Goal: Find contact information: Find contact information

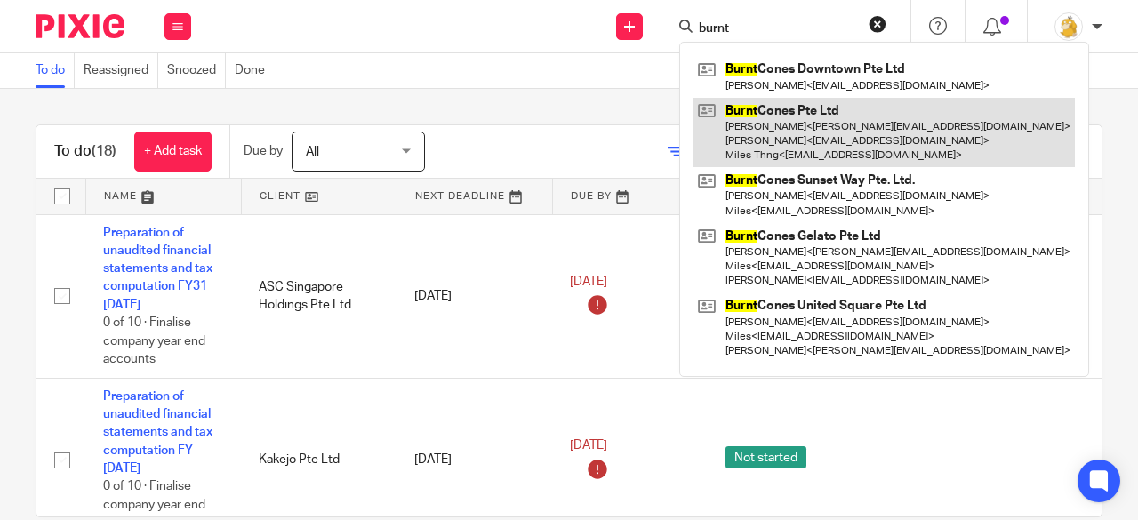
type input "burnt"
click at [811, 143] on link at bounding box center [884, 133] width 381 height 70
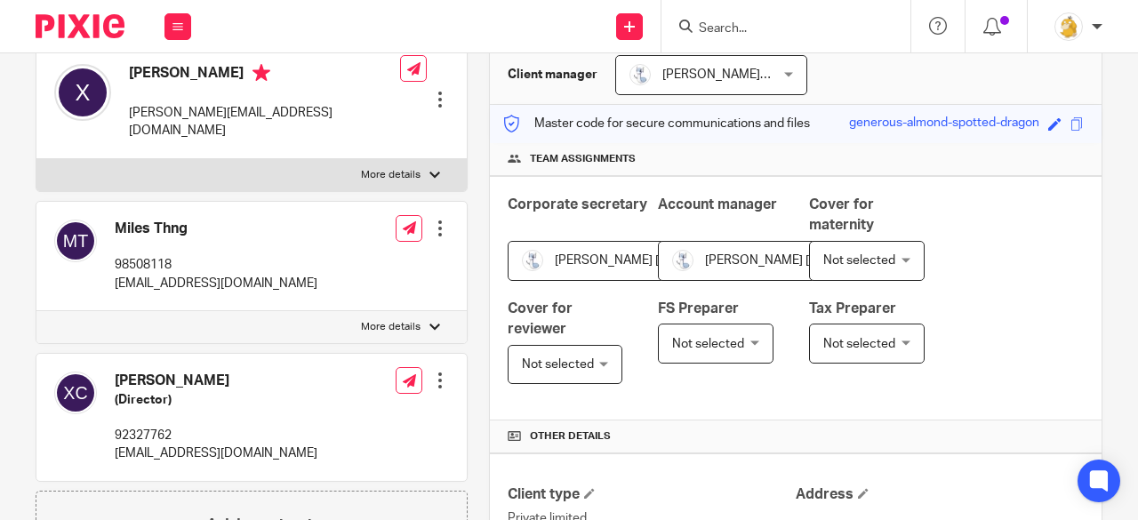
scroll to position [178, 0]
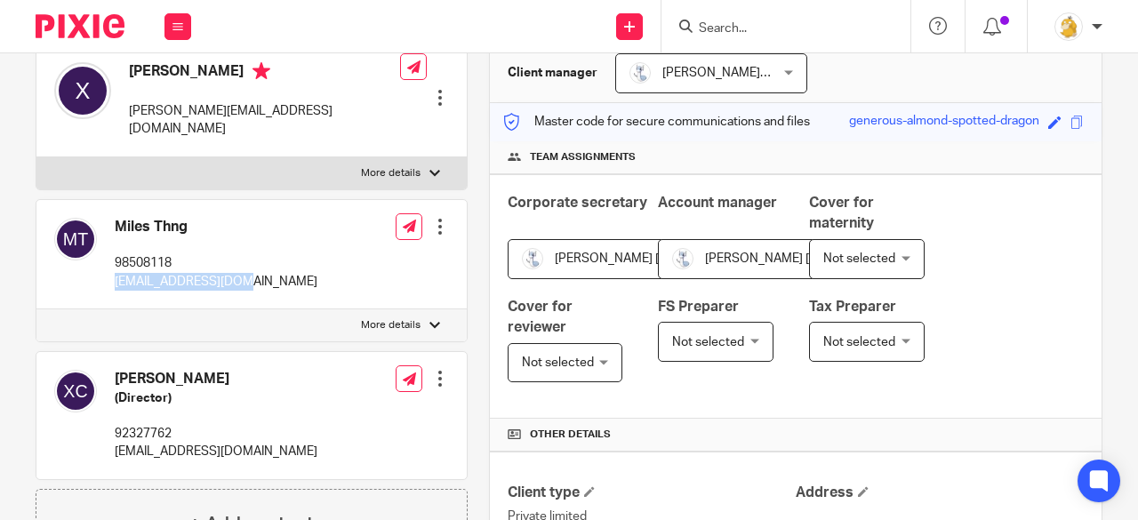
drag, startPoint x: 114, startPoint y: 263, endPoint x: 239, endPoint y: 261, distance: 125.4
click at [239, 261] on div "Miles Thng 98508118 [EMAIL_ADDRESS][DOMAIN_NAME] Edit contact Create client fro…" at bounding box center [251, 254] width 430 height 109
copy p "[EMAIL_ADDRESS][DOMAIN_NAME]"
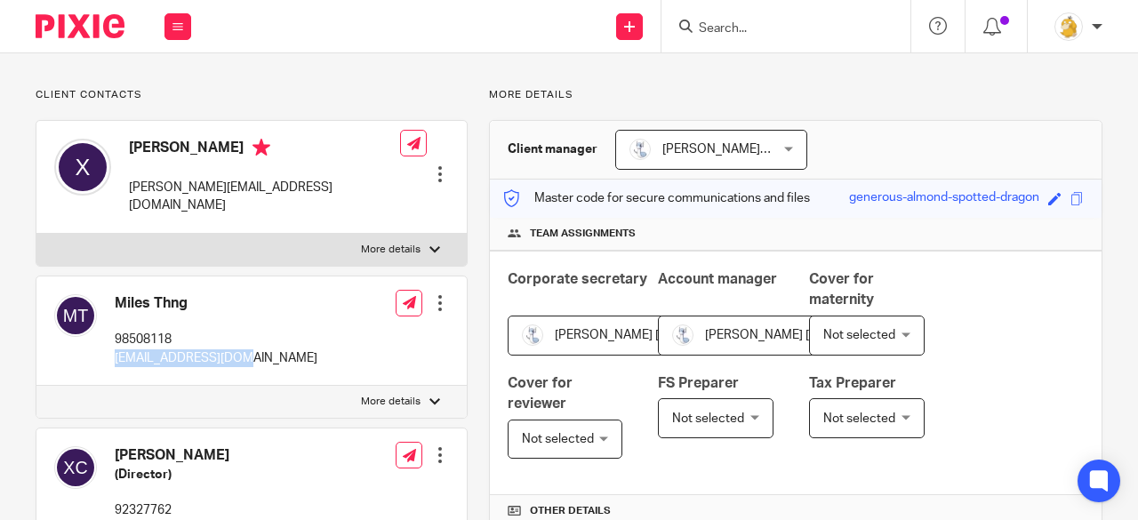
scroll to position [0, 0]
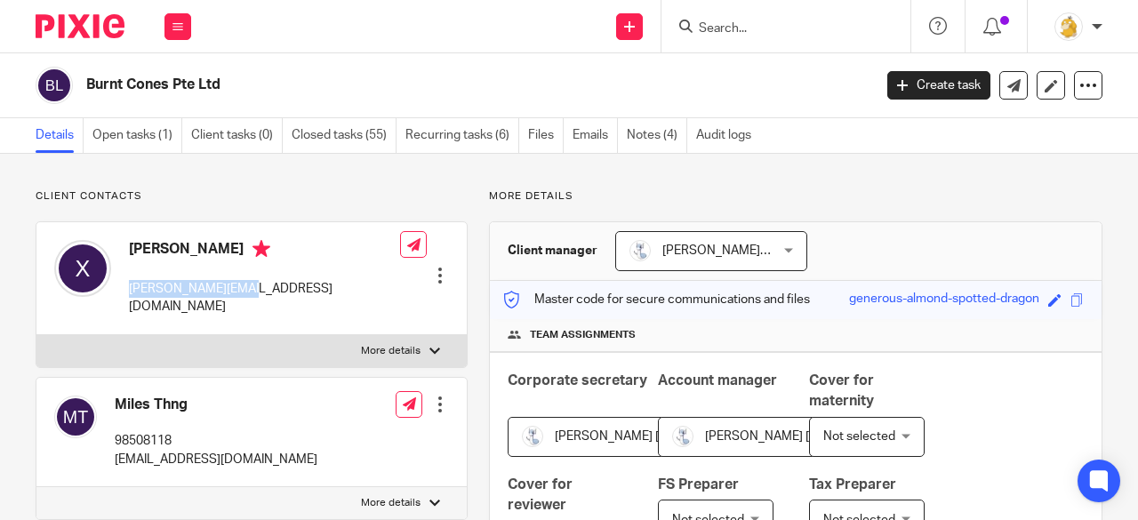
drag, startPoint x: 124, startPoint y: 285, endPoint x: 247, endPoint y: 289, distance: 122.8
click at [247, 289] on div "Xavier [EMAIL_ADDRESS][DOMAIN_NAME] Edit contact Create client from contact Exp…" at bounding box center [251, 278] width 430 height 113
copy p "[PERSON_NAME][EMAIL_ADDRESS][DOMAIN_NAME]"
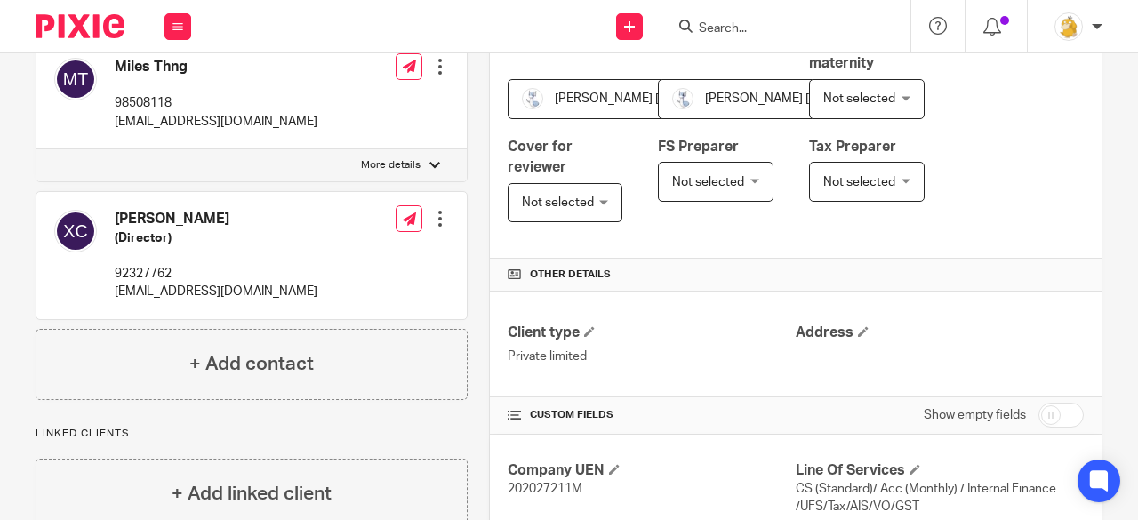
scroll to position [356, 0]
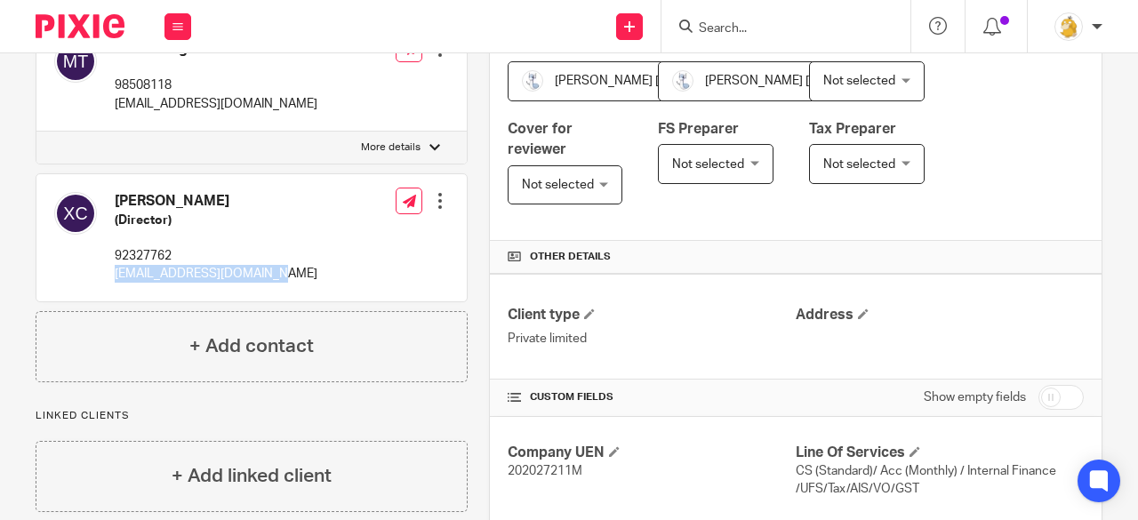
drag, startPoint x: 115, startPoint y: 257, endPoint x: 272, endPoint y: 264, distance: 157.5
click at [272, 264] on div "[PERSON_NAME] (Director) 92327762 [EMAIL_ADDRESS][DOMAIN_NAME]" at bounding box center [185, 237] width 263 height 109
copy p "[EMAIL_ADDRESS][DOMAIN_NAME]"
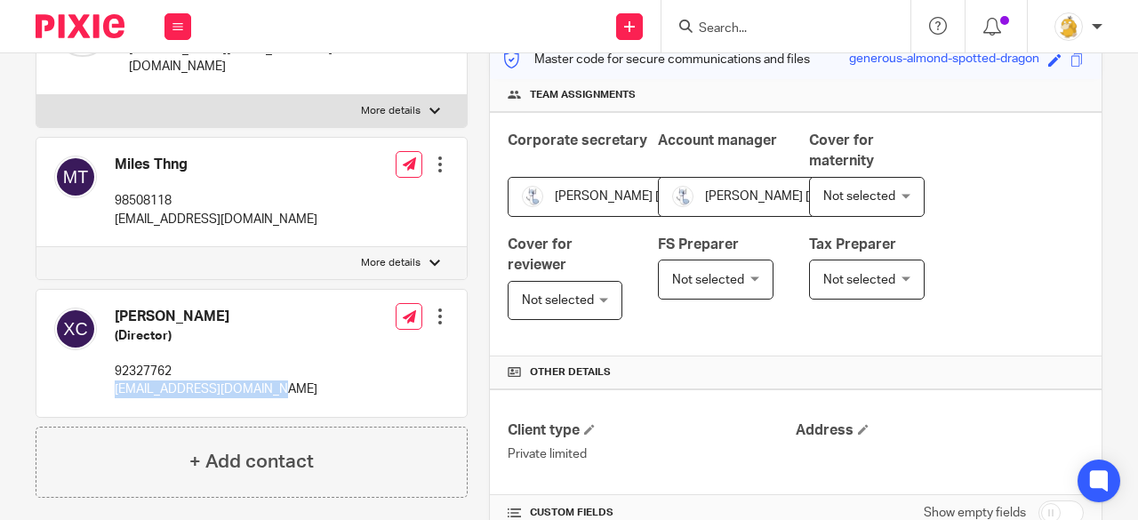
scroll to position [178, 0]
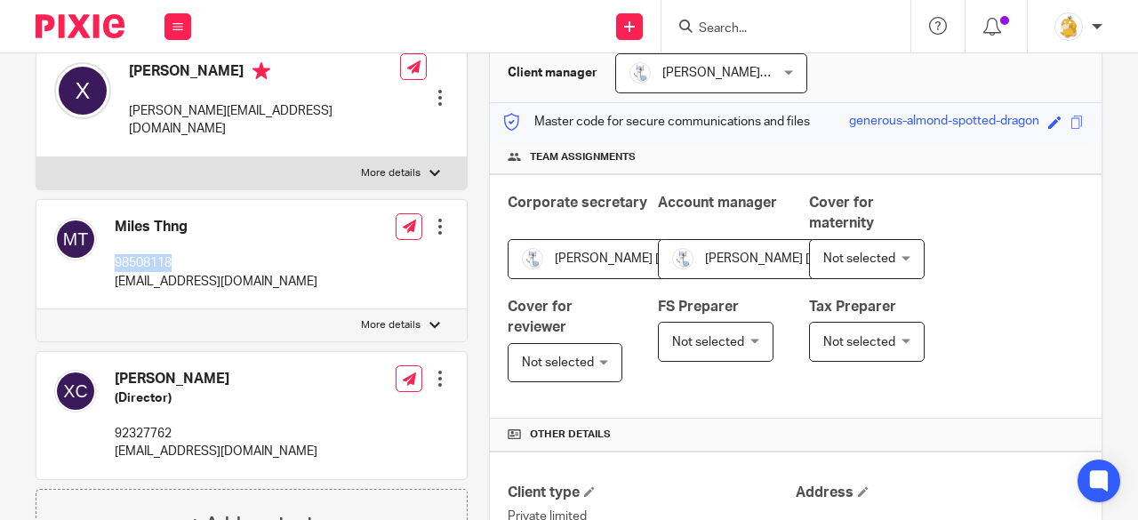
drag, startPoint x: 117, startPoint y: 237, endPoint x: 172, endPoint y: 238, distance: 55.1
click at [172, 238] on div "Miles Thng 98508118 [EMAIL_ADDRESS][DOMAIN_NAME]" at bounding box center [185, 254] width 263 height 91
copy p "98508118"
drag, startPoint x: 112, startPoint y: 406, endPoint x: 171, endPoint y: 409, distance: 58.7
click at [171, 409] on div "[PERSON_NAME] (Director) 92327762 [EMAIL_ADDRESS][DOMAIN_NAME]" at bounding box center [185, 415] width 263 height 109
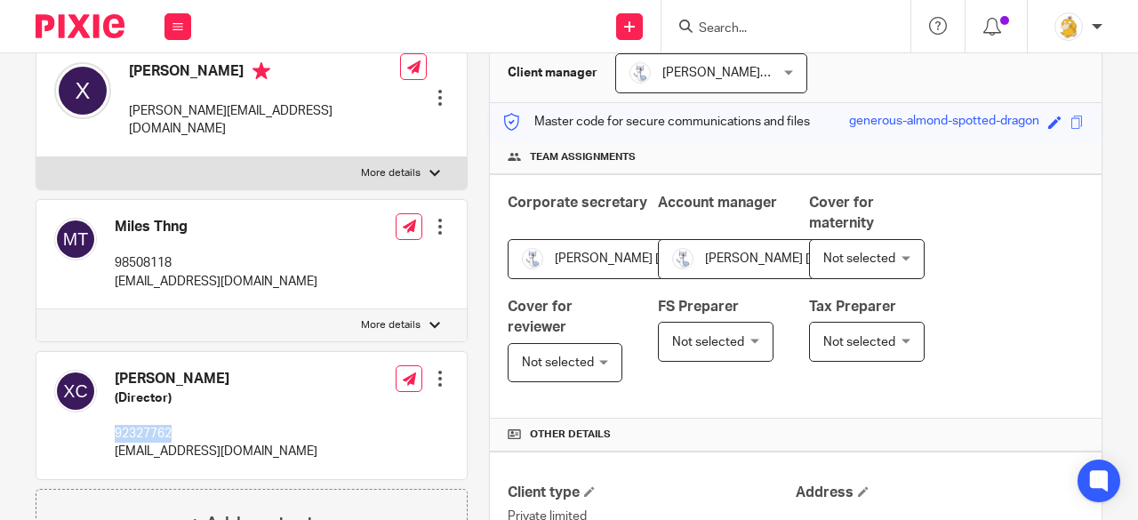
copy p "92327762"
